Goal: Entertainment & Leisure: Consume media (video, audio)

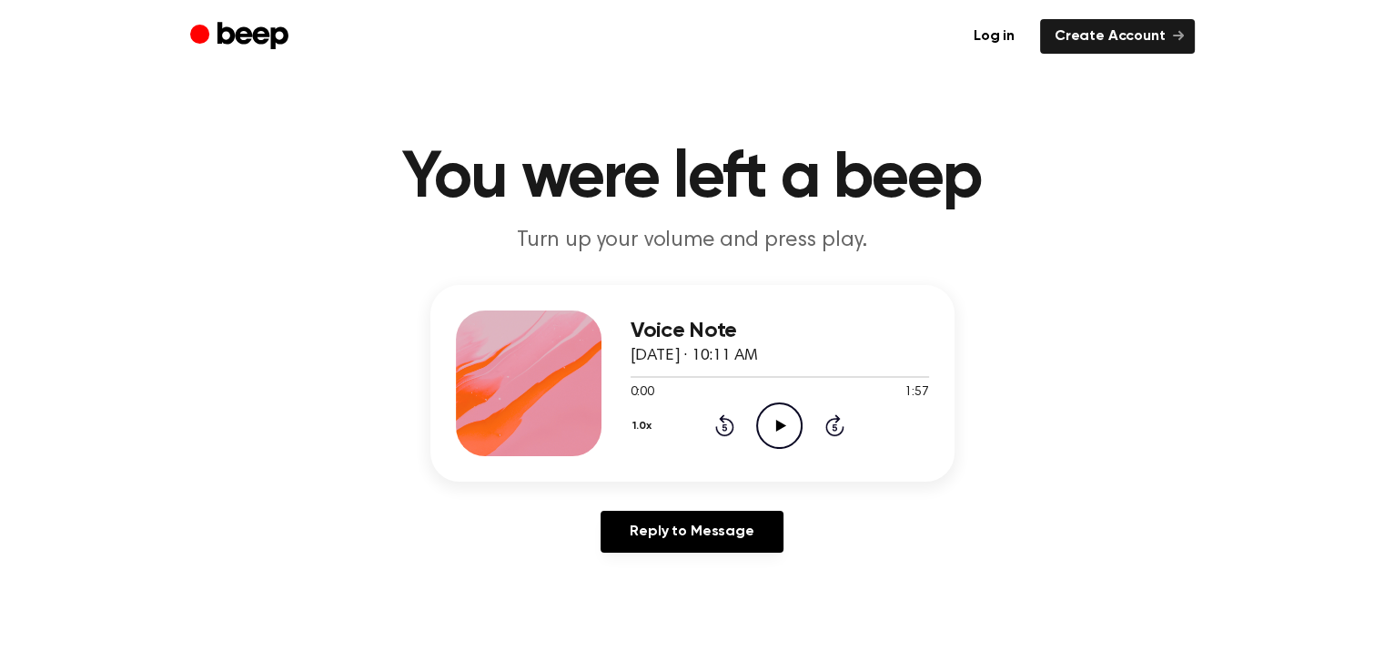
click at [786, 427] on icon "Play Audio" at bounding box center [779, 425] width 46 height 46
drag, startPoint x: 662, startPoint y: 376, endPoint x: 632, endPoint y: 380, distance: 30.3
click at [632, 380] on div at bounding box center [780, 376] width 299 height 15
click at [777, 426] on icon at bounding box center [779, 426] width 8 height 12
click at [720, 421] on icon "Rewind 5 seconds" at bounding box center [724, 425] width 20 height 24
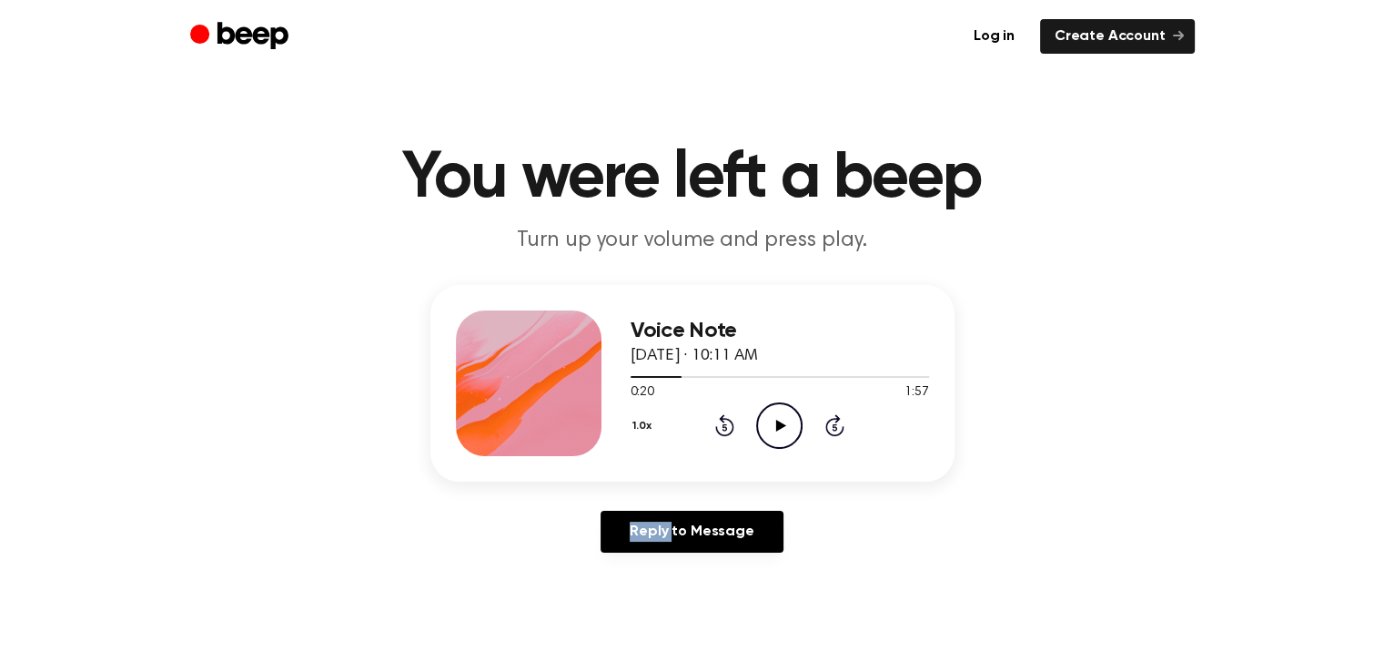
click at [720, 421] on icon "Rewind 5 seconds" at bounding box center [724, 425] width 20 height 24
click at [770, 420] on icon "Play Audio" at bounding box center [779, 425] width 46 height 46
click at [773, 420] on icon "Pause Audio" at bounding box center [779, 425] width 46 height 46
click at [773, 420] on icon "Play Audio" at bounding box center [779, 425] width 46 height 46
click at [784, 409] on icon "Pause Audio" at bounding box center [779, 425] width 46 height 46
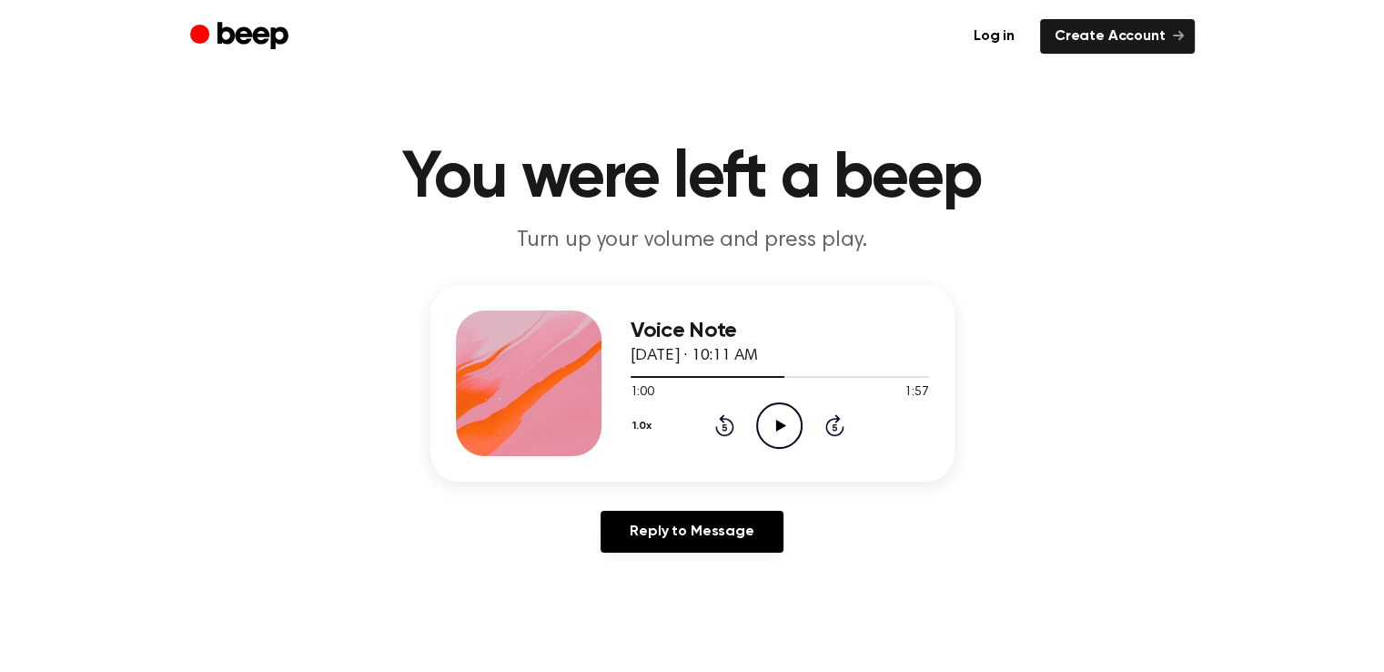
click at [727, 423] on icon "Rewind 5 seconds" at bounding box center [724, 425] width 20 height 24
click at [782, 425] on icon at bounding box center [781, 426] width 10 height 12
click at [779, 423] on icon "Pause Audio" at bounding box center [779, 425] width 46 height 46
click at [778, 423] on icon at bounding box center [781, 426] width 10 height 12
click at [727, 426] on icon "Rewind 5 seconds" at bounding box center [724, 425] width 20 height 24
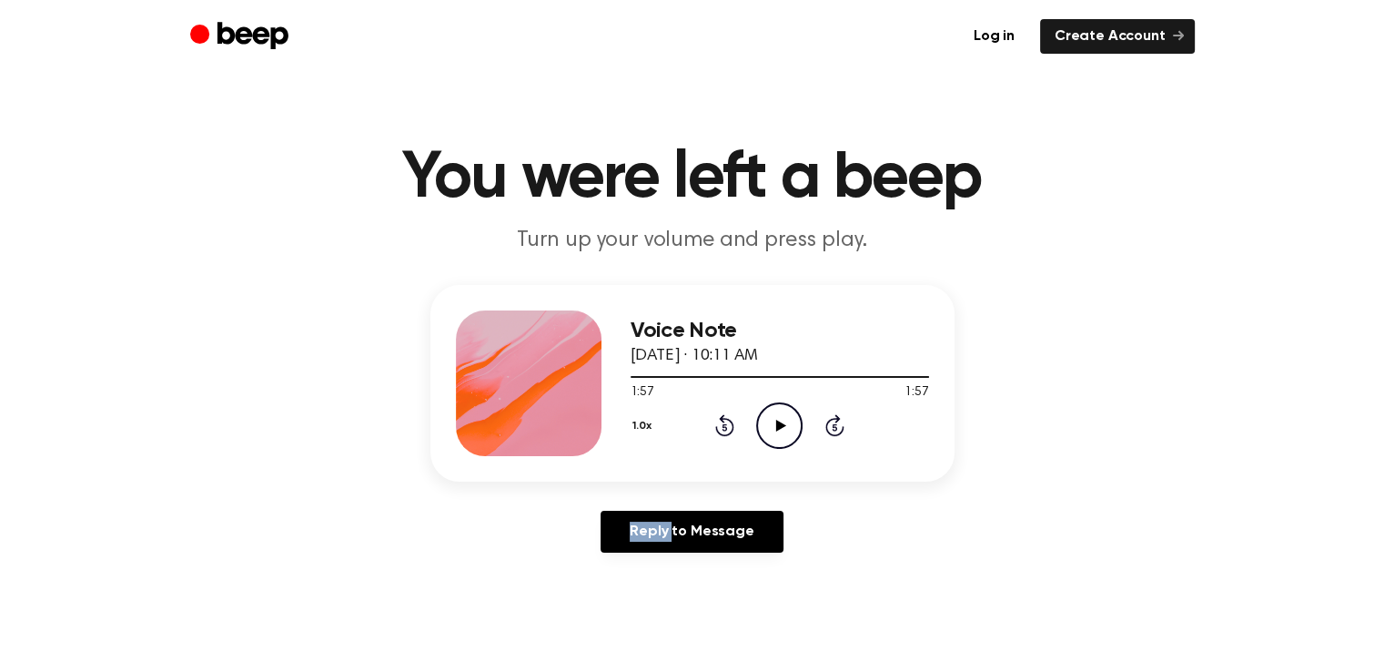
click at [727, 426] on icon "Rewind 5 seconds" at bounding box center [724, 425] width 20 height 24
click at [776, 427] on icon at bounding box center [781, 426] width 10 height 12
click at [788, 426] on icon "Play Audio" at bounding box center [779, 425] width 46 height 46
click at [775, 421] on icon at bounding box center [779, 426] width 8 height 12
click at [726, 420] on icon "Rewind 5 seconds" at bounding box center [724, 425] width 20 height 24
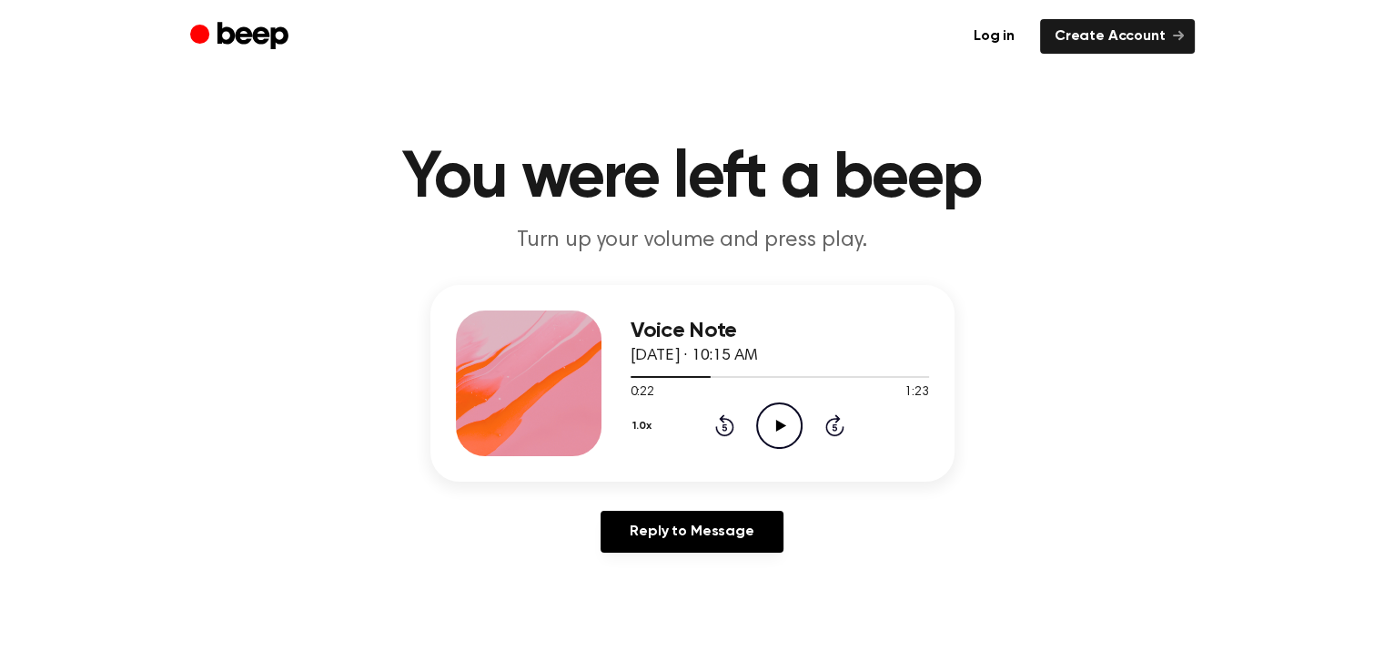
click at [768, 420] on icon "Play Audio" at bounding box center [779, 425] width 46 height 46
click at [768, 420] on icon "Pause Audio" at bounding box center [779, 425] width 46 height 46
click at [726, 432] on icon "Rewind 5 seconds" at bounding box center [724, 425] width 20 height 24
click at [764, 424] on icon "Play Audio" at bounding box center [779, 425] width 46 height 46
click at [781, 413] on icon "Pause Audio" at bounding box center [779, 425] width 46 height 46
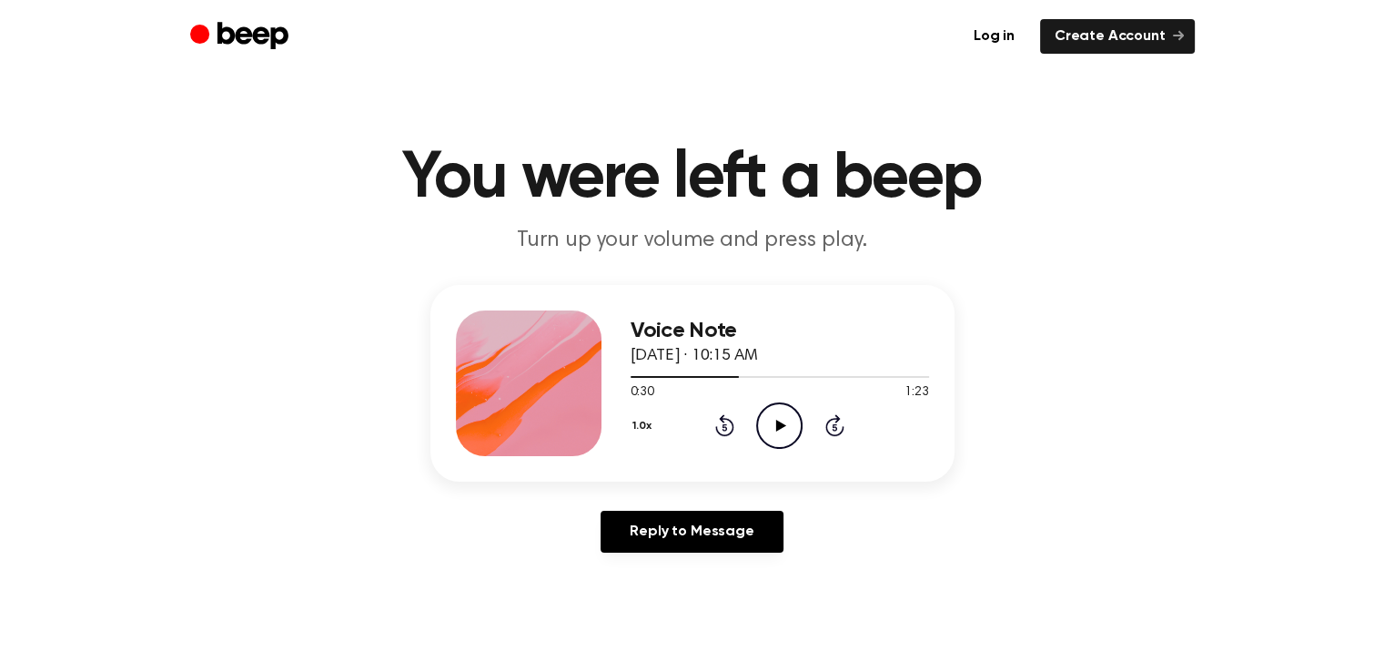
click at [781, 413] on icon "Play Audio" at bounding box center [779, 425] width 46 height 46
click at [714, 425] on div "1.0x Rewind 5 seconds Pause Audio Skip 5 seconds" at bounding box center [780, 425] width 299 height 46
click at [721, 424] on icon "Rewind 5 seconds" at bounding box center [724, 425] width 20 height 24
click at [773, 421] on icon "Pause Audio" at bounding box center [779, 425] width 46 height 46
click at [773, 421] on icon "Play Audio" at bounding box center [779, 425] width 46 height 46
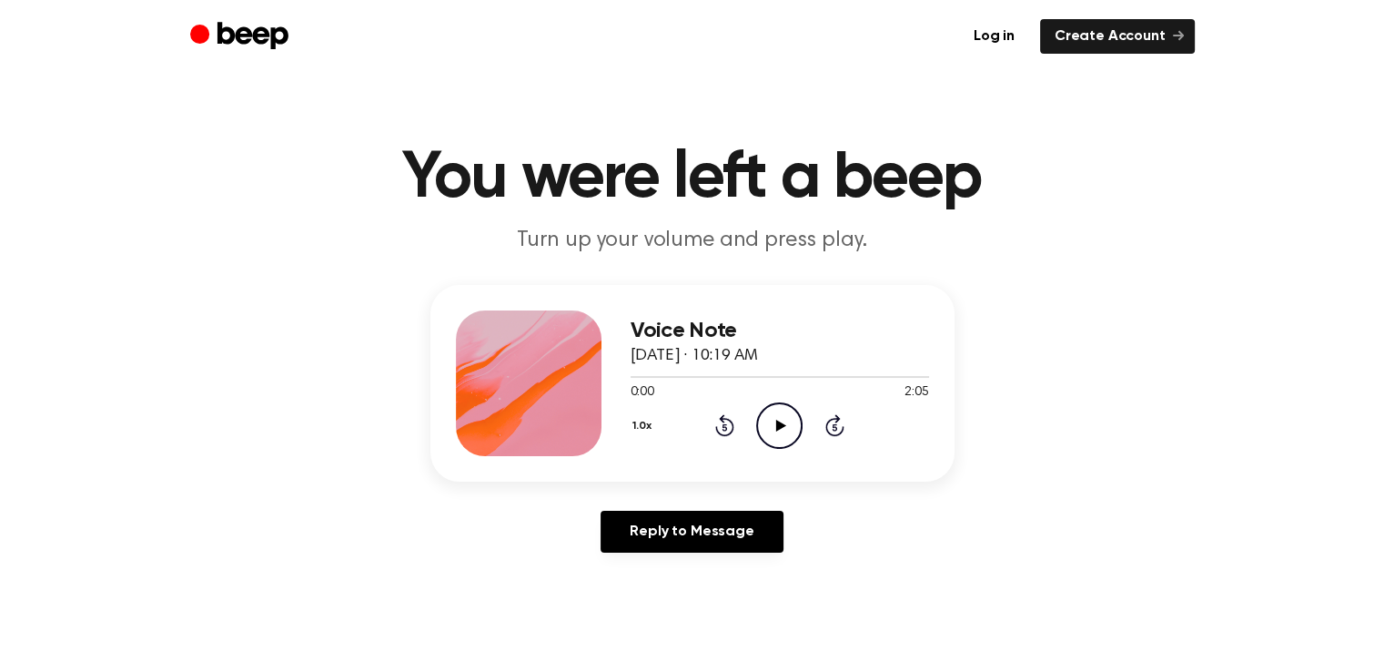
click at [772, 426] on icon "Play Audio" at bounding box center [779, 425] width 46 height 46
click at [772, 426] on icon "Pause Audio" at bounding box center [779, 425] width 46 height 46
click at [772, 425] on icon "Play Audio" at bounding box center [779, 425] width 46 height 46
click at [761, 434] on icon "Pause Audio" at bounding box center [779, 425] width 46 height 46
click at [728, 428] on icon "Rewind 5 seconds" at bounding box center [724, 425] width 20 height 24
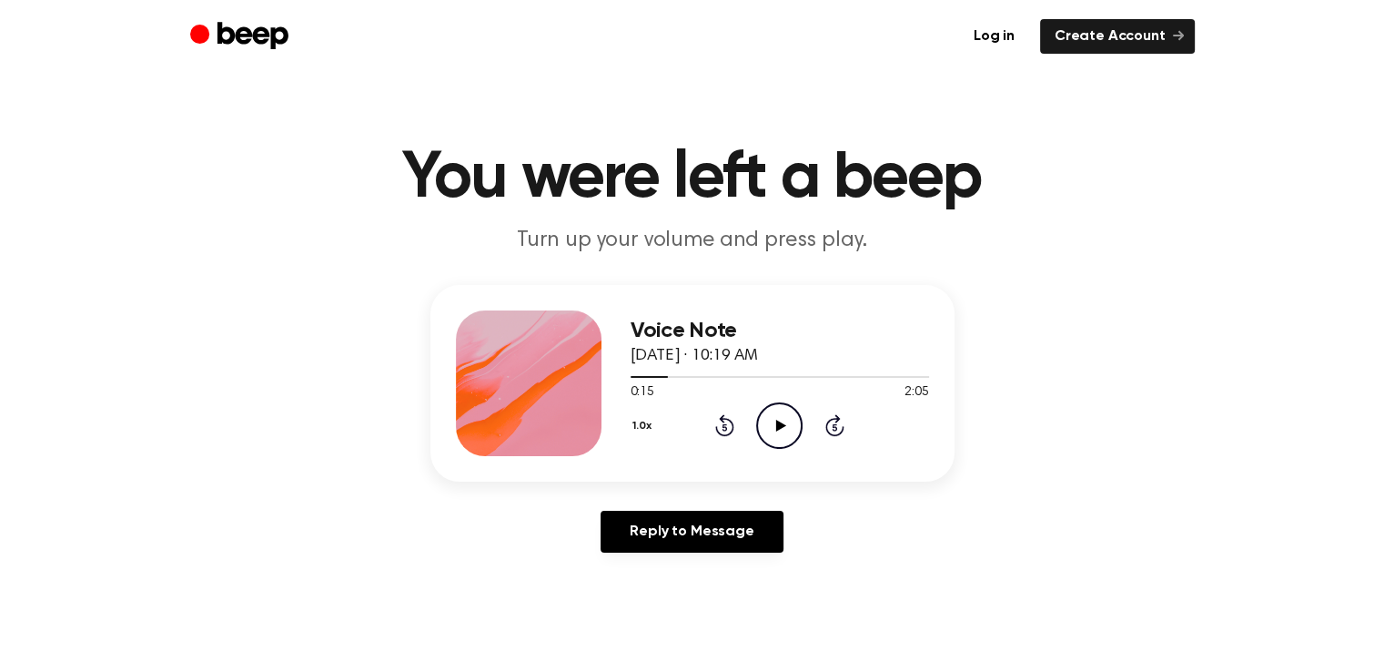
click at [776, 420] on icon at bounding box center [781, 426] width 10 height 12
click at [728, 426] on icon "Rewind 5 seconds" at bounding box center [724, 425] width 20 height 24
click at [778, 426] on icon "Pause Audio" at bounding box center [779, 425] width 46 height 46
click at [778, 427] on icon at bounding box center [781, 426] width 10 height 12
click at [724, 429] on icon "Rewind 5 seconds" at bounding box center [724, 425] width 20 height 24
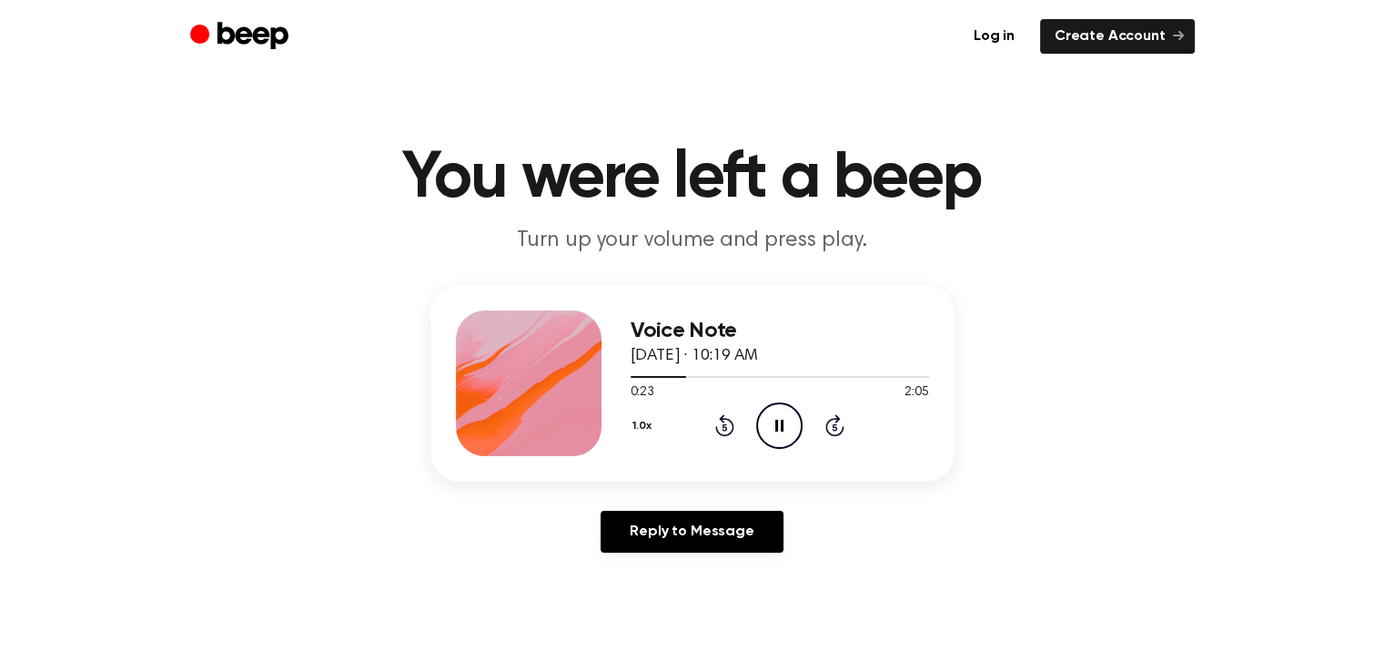
click at [778, 420] on icon "Pause Audio" at bounding box center [779, 425] width 46 height 46
click at [778, 420] on icon at bounding box center [781, 426] width 10 height 12
click at [724, 429] on icon at bounding box center [725, 427] width 5 height 7
click at [724, 427] on icon "Rewind 5 seconds" at bounding box center [724, 425] width 20 height 24
click at [779, 428] on icon "Pause Audio" at bounding box center [779, 425] width 46 height 46
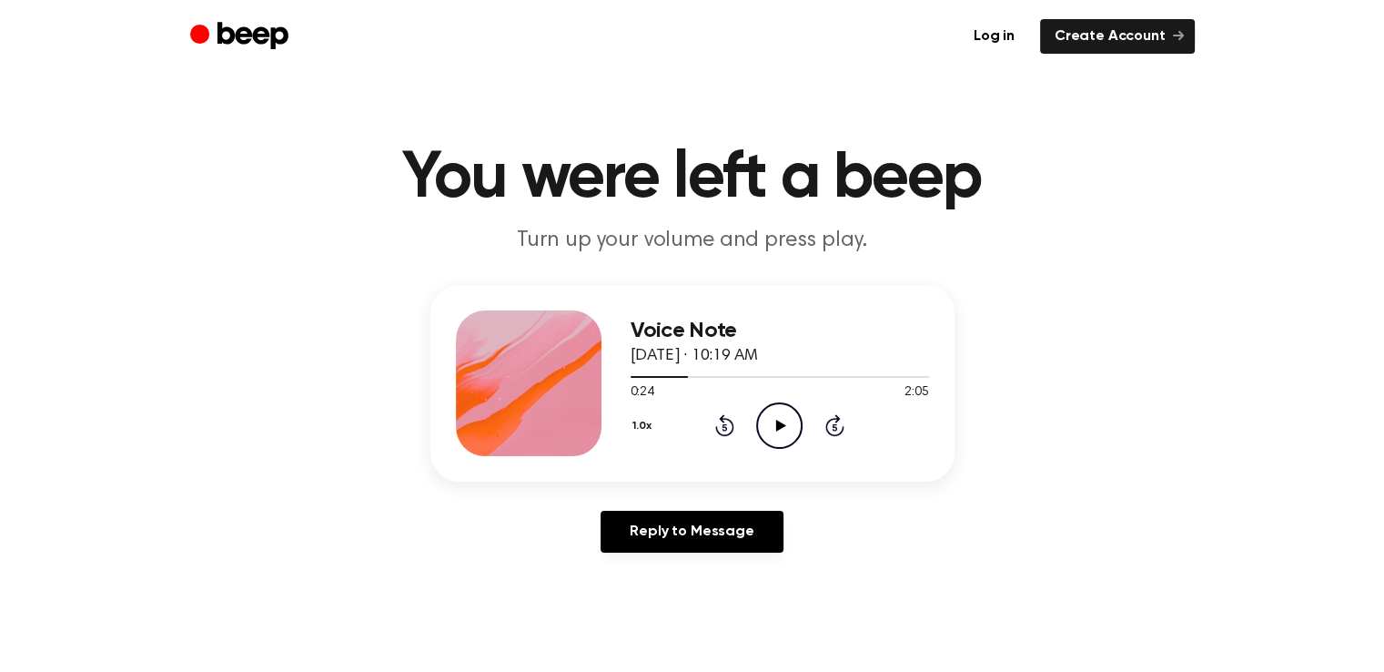
click at [728, 429] on icon "Rewind 5 seconds" at bounding box center [724, 425] width 20 height 24
click at [767, 421] on icon "Play Audio" at bounding box center [779, 425] width 46 height 46
click at [767, 425] on icon "Pause Audio" at bounding box center [779, 425] width 46 height 46
click at [767, 425] on icon "Play Audio" at bounding box center [779, 425] width 46 height 46
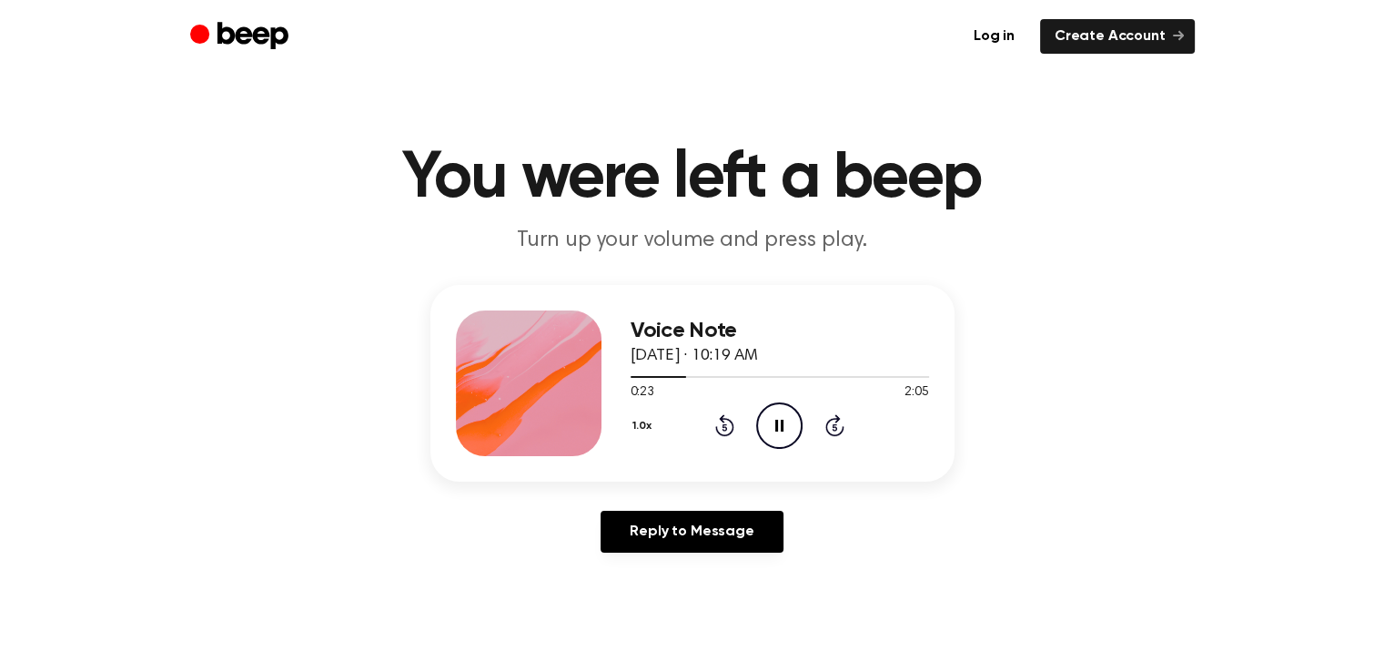
click at [767, 425] on icon "Pause Audio" at bounding box center [779, 425] width 46 height 46
click at [767, 425] on icon "Play Audio" at bounding box center [779, 425] width 46 height 46
click at [721, 423] on icon "Rewind 5 seconds" at bounding box center [724, 425] width 20 height 24
click at [722, 423] on icon "Rewind 5 seconds" at bounding box center [724, 425] width 20 height 24
click at [786, 424] on icon "Pause Audio" at bounding box center [779, 425] width 46 height 46
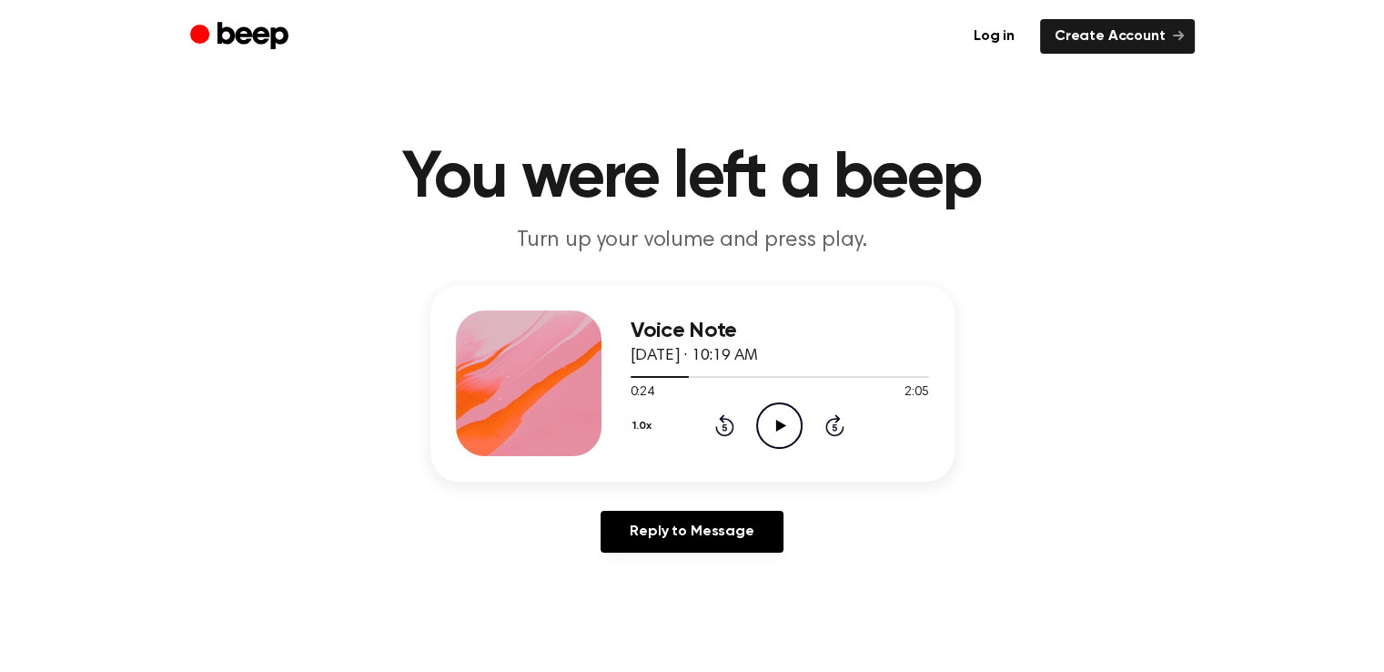
click at [786, 424] on icon "Play Audio" at bounding box center [779, 425] width 46 height 46
click at [709, 430] on div "1.0x Rewind 5 seconds Pause Audio Skip 5 seconds" at bounding box center [780, 425] width 299 height 46
click at [717, 426] on icon at bounding box center [724, 425] width 19 height 22
click at [771, 424] on icon "Pause Audio" at bounding box center [779, 425] width 46 height 46
click at [728, 430] on icon "Rewind 5 seconds" at bounding box center [724, 425] width 20 height 24
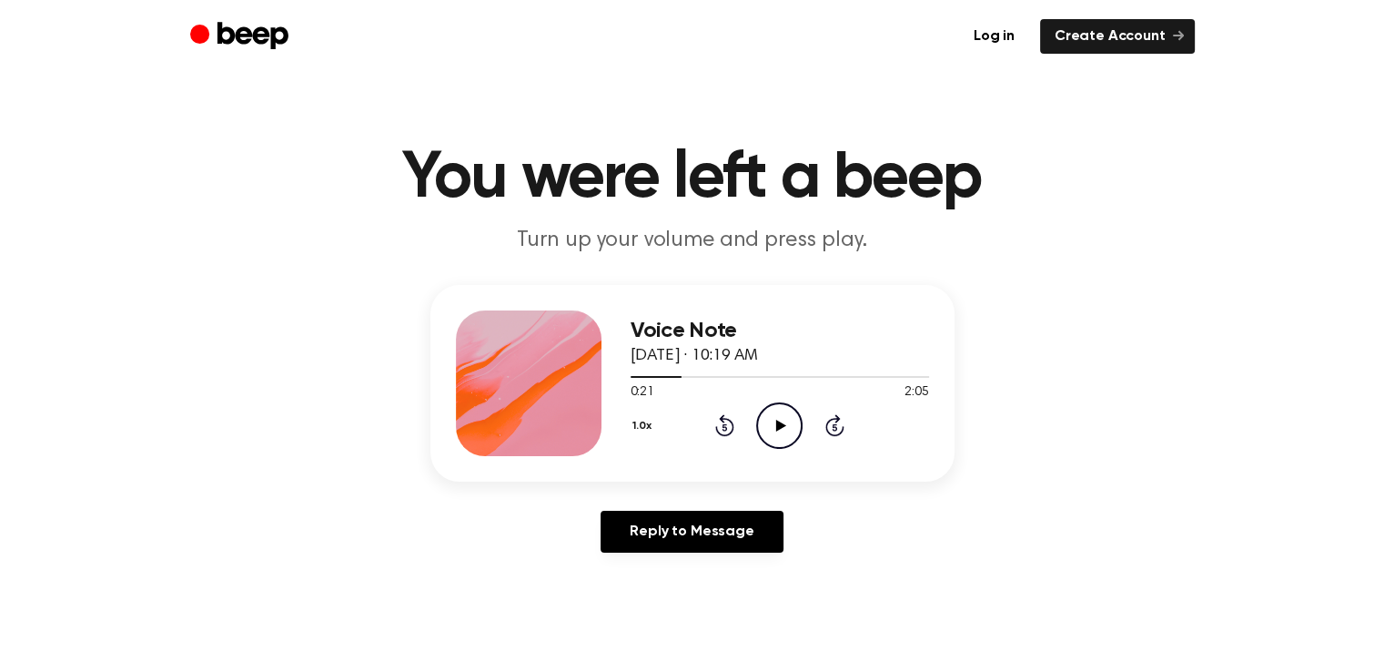
click at [773, 430] on icon "Play Audio" at bounding box center [779, 425] width 46 height 46
click at [773, 430] on icon "Pause Audio" at bounding box center [779, 425] width 46 height 46
click at [728, 431] on icon at bounding box center [724, 425] width 19 height 22
click at [803, 427] on div "1.0x Rewind 5 seconds Play Audio Skip 5 seconds" at bounding box center [780, 425] width 299 height 46
click at [789, 427] on icon "Play Audio" at bounding box center [779, 425] width 46 height 46
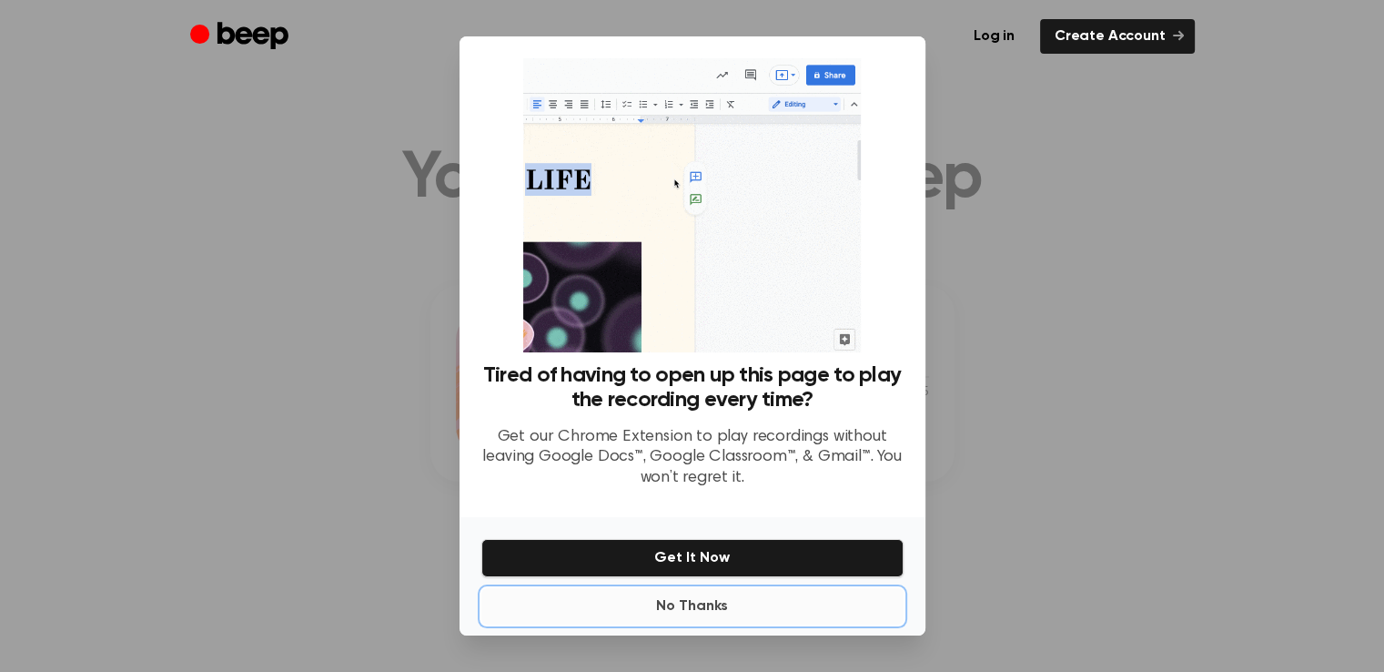
click at [699, 609] on button "No Thanks" at bounding box center [692, 606] width 422 height 36
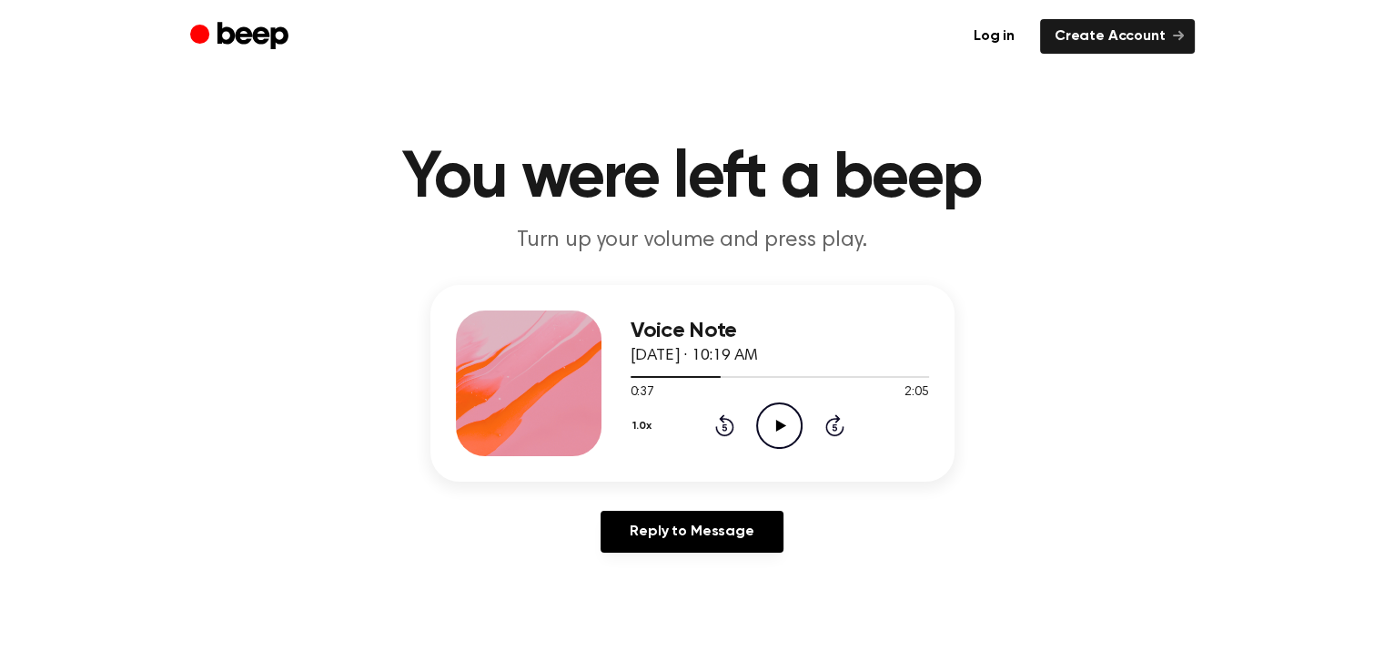
click at [786, 425] on icon "Play Audio" at bounding box center [779, 425] width 46 height 46
click at [786, 425] on icon "Pause Audio" at bounding box center [779, 425] width 46 height 46
click at [786, 425] on icon "Play Audio" at bounding box center [779, 425] width 46 height 46
click at [724, 427] on icon "Rewind 5 seconds" at bounding box center [724, 425] width 20 height 24
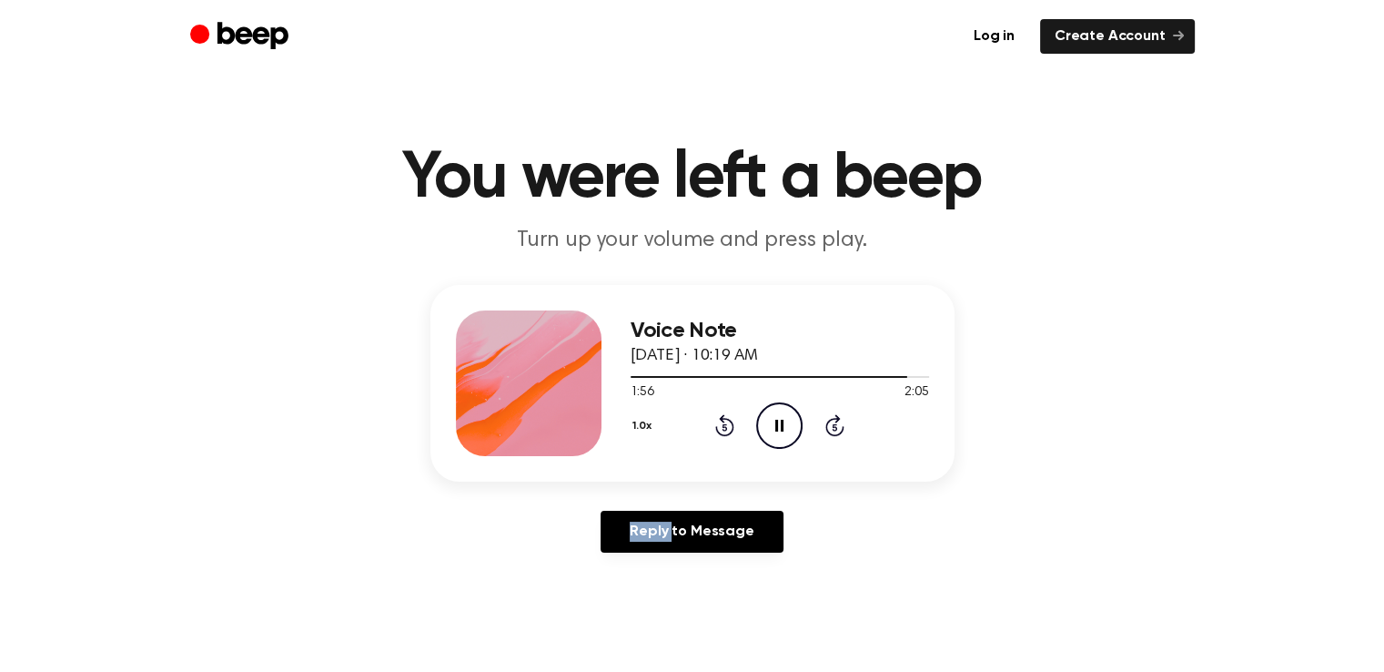
click at [724, 427] on icon "Rewind 5 seconds" at bounding box center [724, 425] width 20 height 24
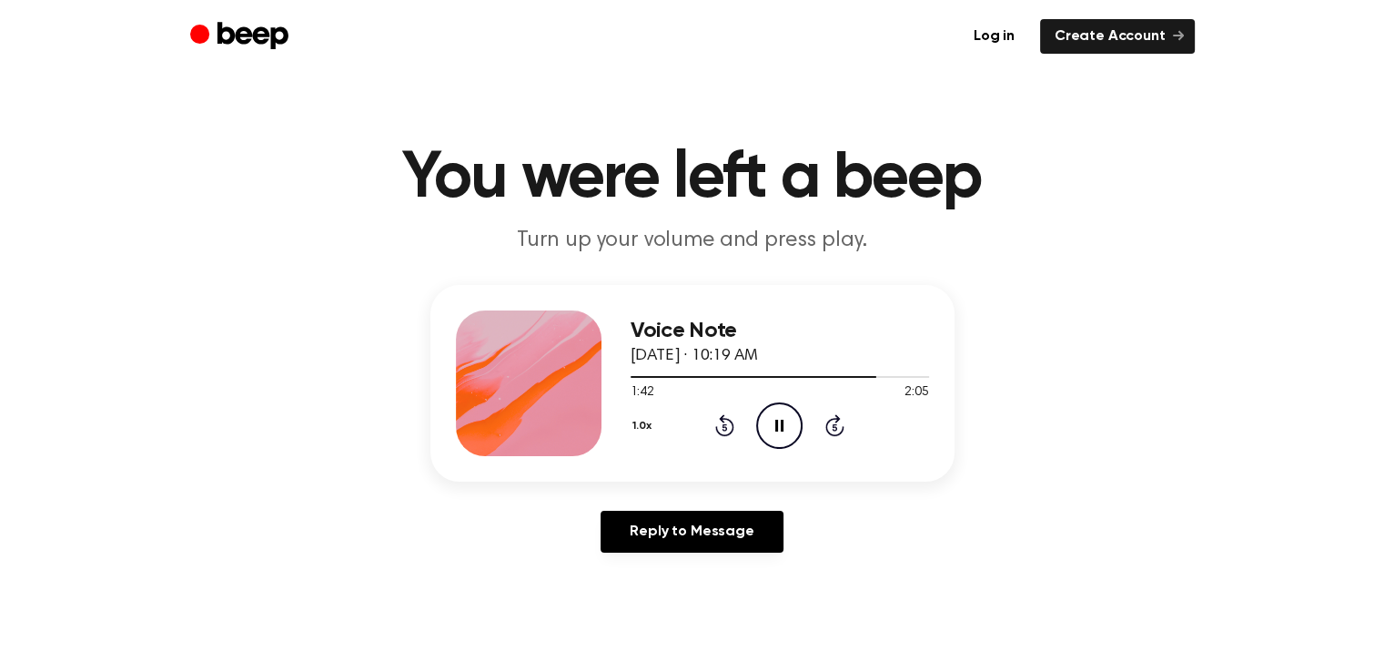
click at [724, 427] on icon "Rewind 5 seconds" at bounding box center [724, 425] width 20 height 24
click at [721, 430] on icon "Rewind 5 seconds" at bounding box center [724, 425] width 20 height 24
click at [779, 421] on icon at bounding box center [781, 426] width 10 height 12
